Goal: Task Accomplishment & Management: Complete application form

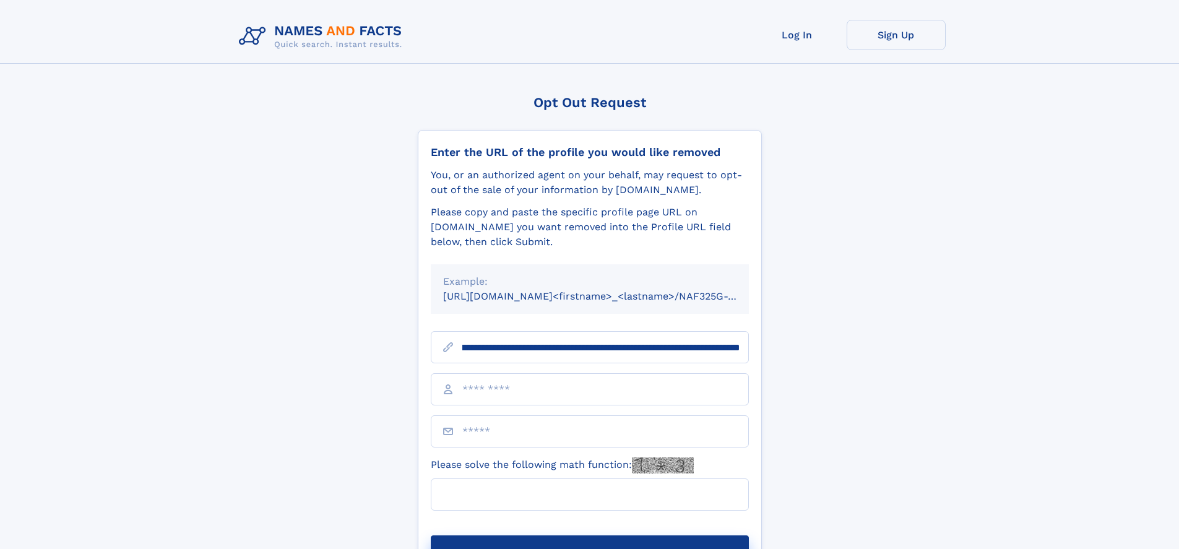
scroll to position [0, 148]
type input "**********"
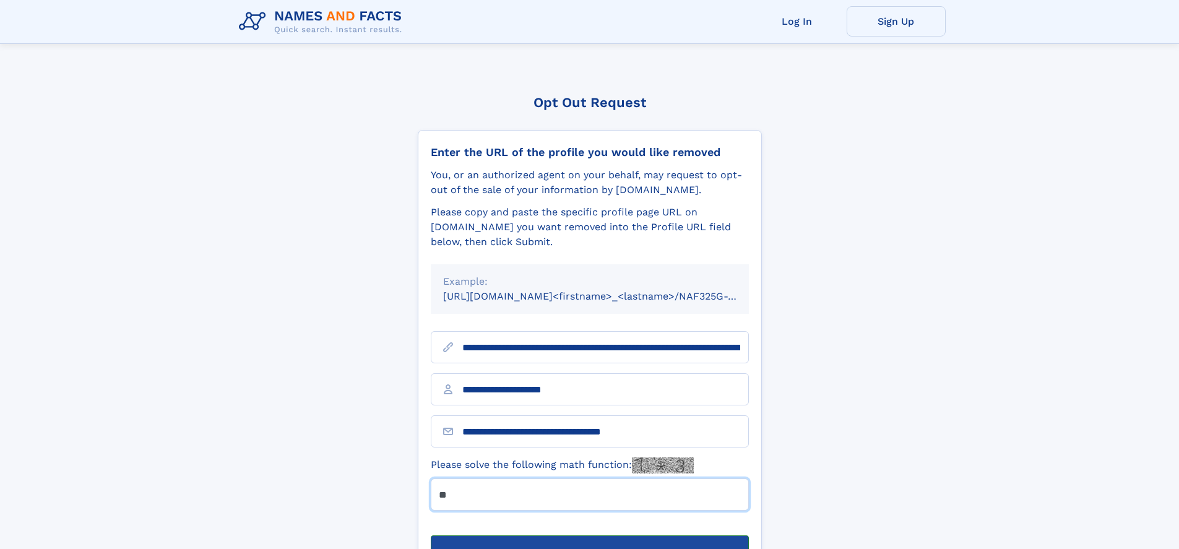
type input "**"
click at [589, 535] on button "Submit Opt Out Request" at bounding box center [590, 555] width 318 height 40
